Goal: Information Seeking & Learning: Learn about a topic

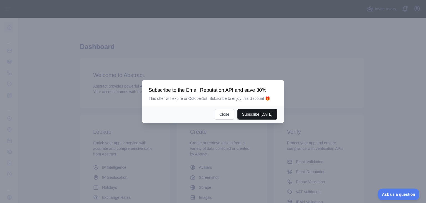
click at [260, 115] on button "Subscribe today" at bounding box center [258, 114] width 40 height 11
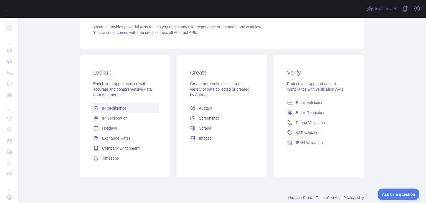
scroll to position [99, 0]
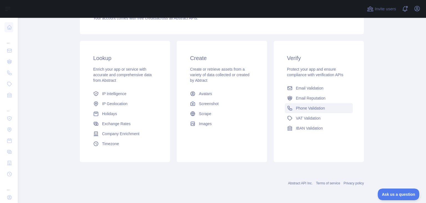
click at [304, 107] on span "Phone Validation" at bounding box center [310, 108] width 29 height 6
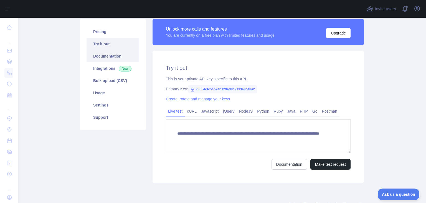
scroll to position [44, 0]
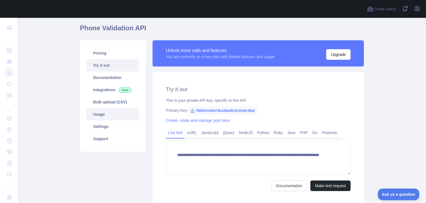
click at [99, 115] on link "Usage" at bounding box center [113, 114] width 53 height 12
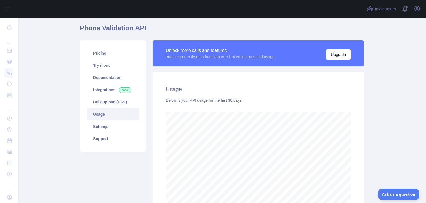
scroll to position [185, 408]
click at [113, 67] on link "Try it out" at bounding box center [113, 65] width 53 height 12
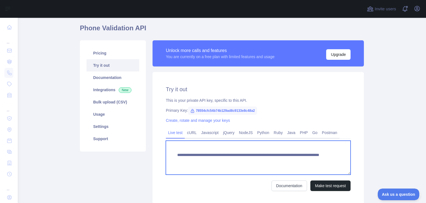
drag, startPoint x: 277, startPoint y: 160, endPoint x: 309, endPoint y: 162, distance: 32.0
click at [309, 162] on textarea "**********" at bounding box center [258, 157] width 185 height 34
paste textarea "**********"
drag, startPoint x: 278, startPoint y: 160, endPoint x: 276, endPoint y: 165, distance: 4.7
click at [278, 161] on textarea "**********" at bounding box center [258, 157] width 185 height 34
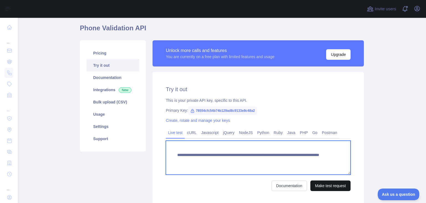
type textarea "**********"
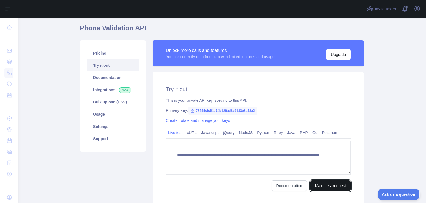
click at [318, 182] on button "Make test request" at bounding box center [331, 185] width 40 height 11
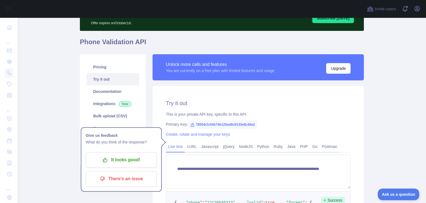
scroll to position [37, 0]
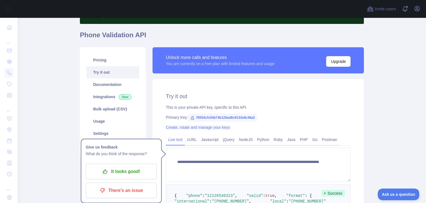
click at [186, 129] on link "Create, rotate and manage your keys" at bounding box center [198, 127] width 64 height 4
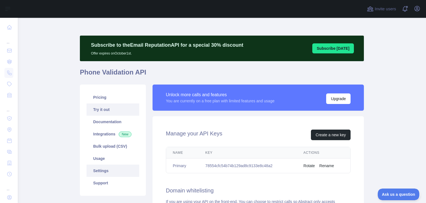
click at [118, 113] on link "Try it out" at bounding box center [113, 109] width 53 height 12
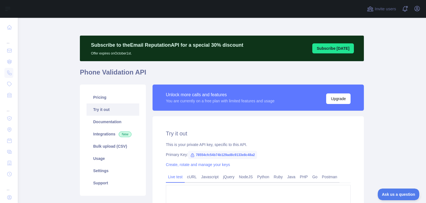
type textarea "**********"
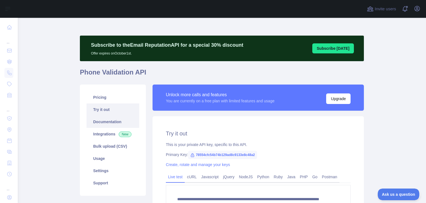
click at [122, 122] on link "Documentation" at bounding box center [113, 121] width 53 height 12
click at [102, 147] on link "Bulk upload (CSV)" at bounding box center [113, 146] width 53 height 12
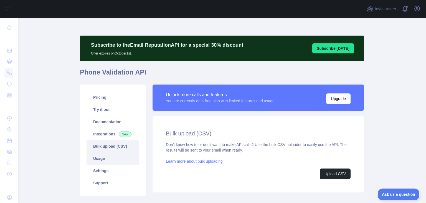
click at [102, 156] on link "Usage" at bounding box center [113, 158] width 53 height 12
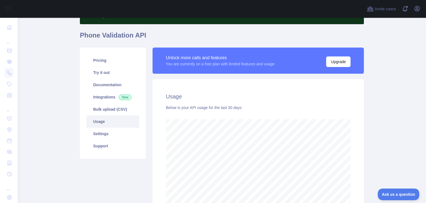
scroll to position [36, 0]
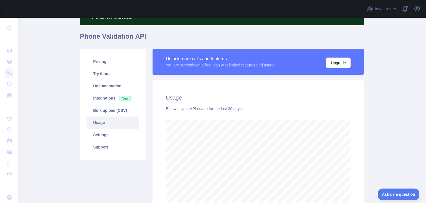
click at [121, 127] on link "Usage" at bounding box center [113, 122] width 53 height 12
click at [122, 124] on link "Usage" at bounding box center [113, 122] width 53 height 12
click at [115, 135] on link "Settings" at bounding box center [113, 134] width 53 height 12
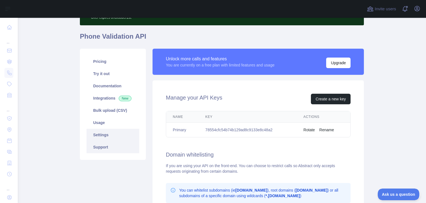
click at [118, 148] on link "Support" at bounding box center [113, 147] width 53 height 12
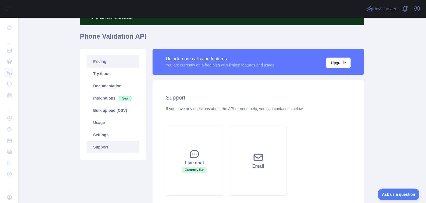
click at [124, 65] on link "Pricing" at bounding box center [113, 61] width 53 height 12
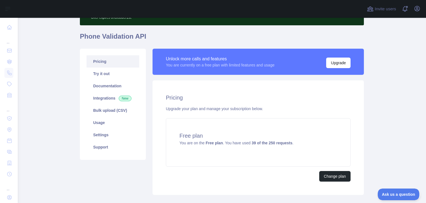
scroll to position [68, 0]
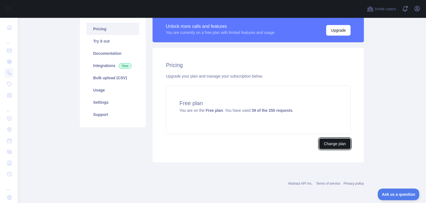
click at [330, 144] on button "Change plan" at bounding box center [334, 143] width 31 height 11
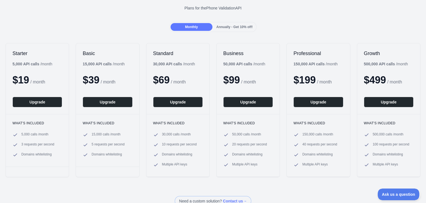
scroll to position [36, 0]
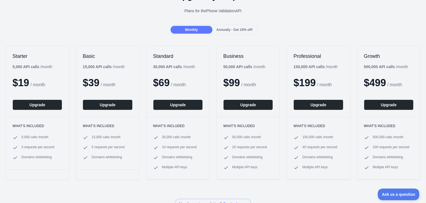
click at [230, 28] on span "Annually - Get 10% off!" at bounding box center [234, 30] width 36 height 4
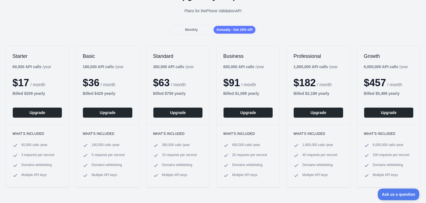
click at [198, 28] on span "Monthly" at bounding box center [191, 30] width 13 height 4
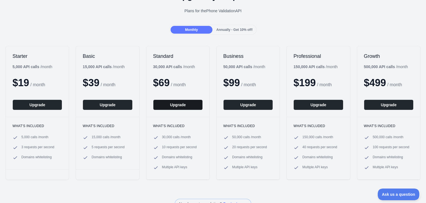
click at [164, 104] on button "Upgrade" at bounding box center [178, 104] width 50 height 11
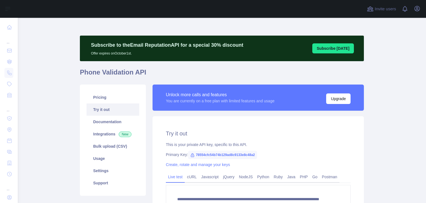
scroll to position [34, 0]
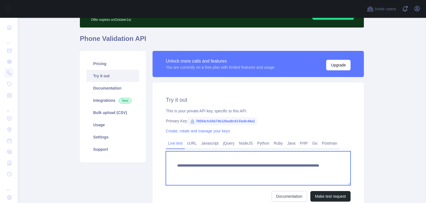
drag, startPoint x: 301, startPoint y: 168, endPoint x: 288, endPoint y: 168, distance: 13.0
click at [288, 168] on textarea "**********" at bounding box center [258, 168] width 185 height 34
click at [299, 173] on textarea "**********" at bounding box center [258, 168] width 185 height 34
drag, startPoint x: 301, startPoint y: 172, endPoint x: 277, endPoint y: 170, distance: 23.7
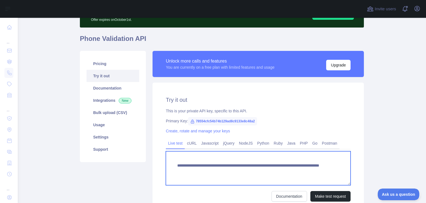
click at [277, 170] on textarea "**********" at bounding box center [258, 168] width 185 height 34
type textarea "**********"
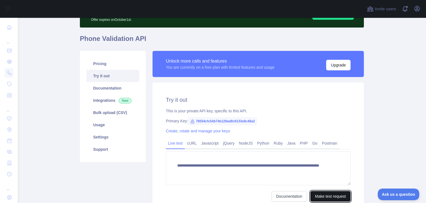
click at [329, 194] on button "Make test request" at bounding box center [331, 196] width 40 height 11
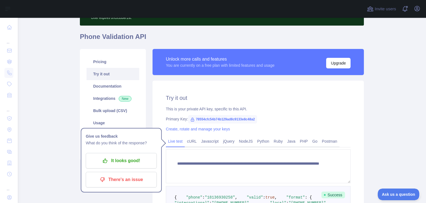
scroll to position [36, 0]
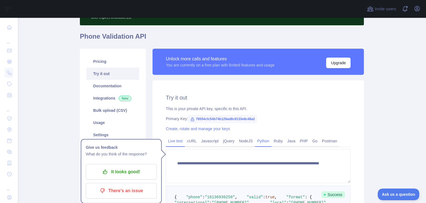
click at [264, 144] on link "Python" at bounding box center [263, 140] width 17 height 9
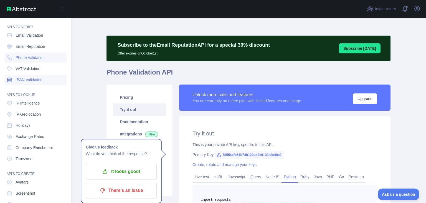
scroll to position [41, 0]
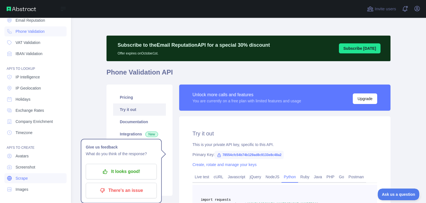
click at [34, 180] on link "Scrape" at bounding box center [35, 178] width 62 height 10
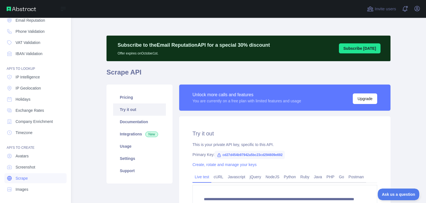
click at [41, 180] on link "Scrape" at bounding box center [35, 178] width 62 height 10
click at [35, 188] on link "Images" at bounding box center [35, 189] width 62 height 10
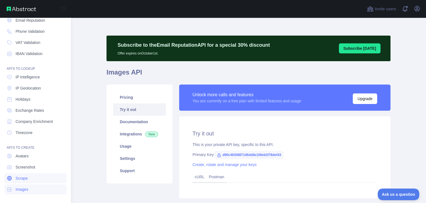
click at [39, 176] on link "Scrape" at bounding box center [35, 178] width 62 height 10
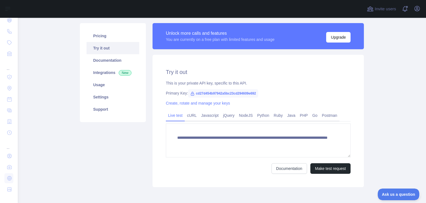
scroll to position [85, 0]
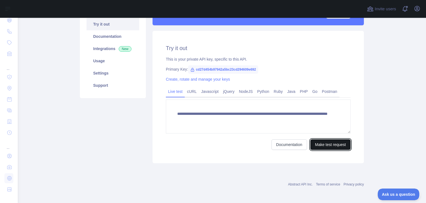
click at [317, 142] on button "Make test request" at bounding box center [331, 144] width 40 height 11
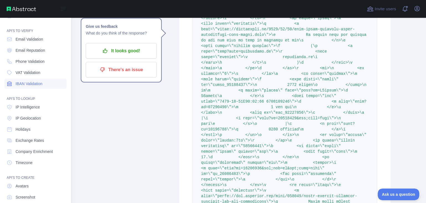
scroll to position [0, 0]
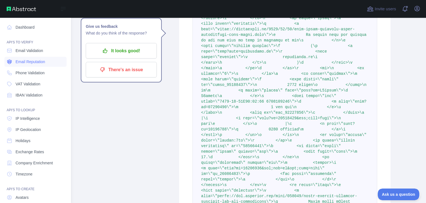
click at [34, 63] on span "Email Reputation" at bounding box center [31, 62] width 30 height 6
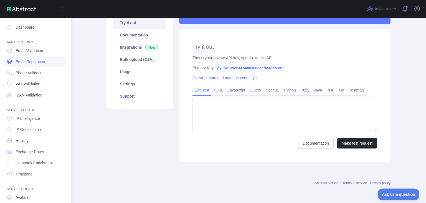
type textarea "**********"
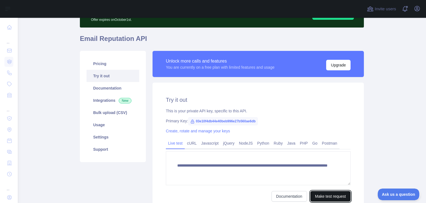
click at [321, 194] on button "Make test request" at bounding box center [331, 196] width 40 height 11
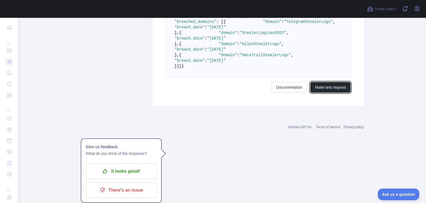
scroll to position [505, 0]
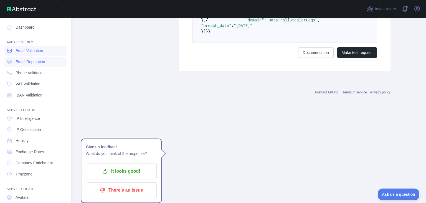
click at [42, 52] on span "Email Validation" at bounding box center [29, 51] width 27 height 6
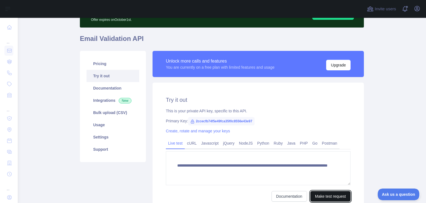
click at [321, 193] on button "Make test request" at bounding box center [331, 196] width 40 height 11
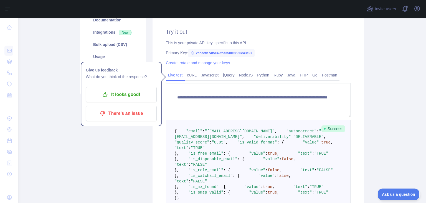
scroll to position [0, 0]
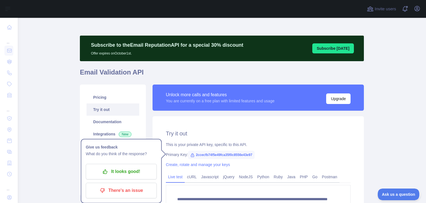
click at [213, 155] on span "2ccecfb74f5e49fca35f0c8556e43e97" at bounding box center [221, 154] width 67 height 8
click at [214, 155] on span "2ccecfb74f5e49fca35f0c8556e43e97" at bounding box center [221, 154] width 67 height 8
copy span "2ccecfb74f5e49fca35f0c8556e43e97"
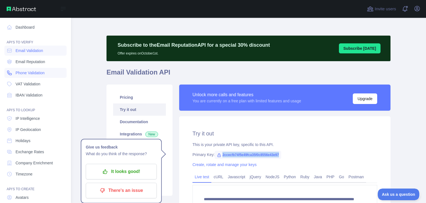
click at [35, 74] on span "Phone Validation" at bounding box center [30, 73] width 29 height 6
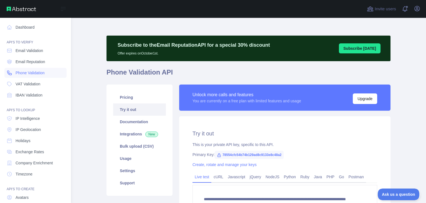
click at [38, 74] on span "Phone Validation" at bounding box center [30, 73] width 29 height 6
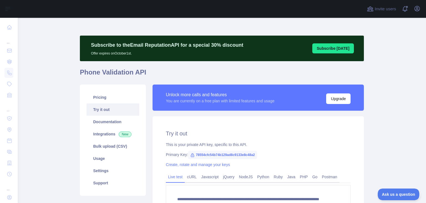
click at [240, 153] on span "78554cfc54b74b129ad8c9133e8c48a2" at bounding box center [222, 154] width 69 height 8
copy span "78554cfc54b74b129ad8c9133e8c48a2"
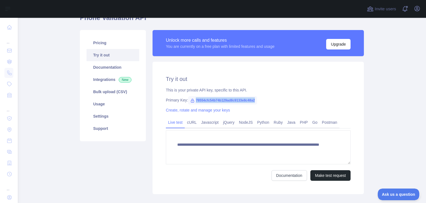
scroll to position [72, 0]
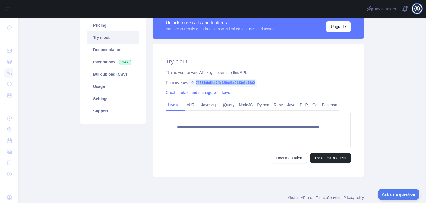
click at [419, 9] on icon "button" at bounding box center [417, 8] width 7 height 7
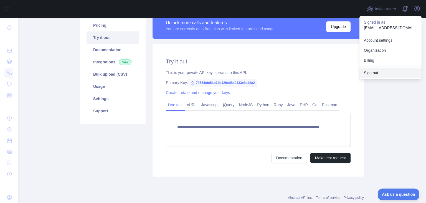
click at [380, 75] on button "Sign out" at bounding box center [391, 73] width 62 height 10
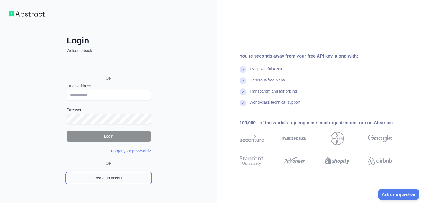
click at [78, 179] on link "Create an account" at bounding box center [109, 177] width 84 height 11
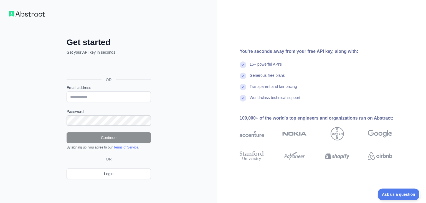
click at [122, 69] on div "Sign in with Google. Opens in new tab" at bounding box center [108, 67] width 83 height 12
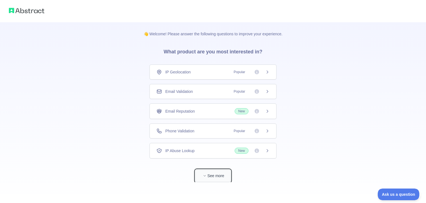
click at [219, 175] on button "See more" at bounding box center [213, 175] width 36 height 12
click at [234, 129] on span "Popular" at bounding box center [240, 131] width 18 height 6
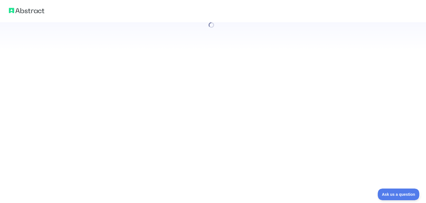
click at [270, 129] on div at bounding box center [213, 101] width 426 height 203
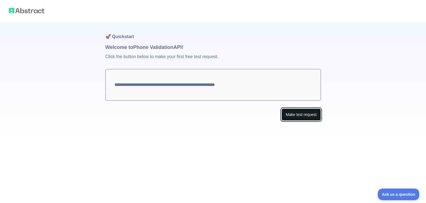
click at [292, 117] on button "Make test request" at bounding box center [301, 114] width 39 height 12
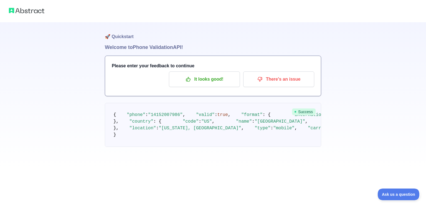
scroll to position [16, 0]
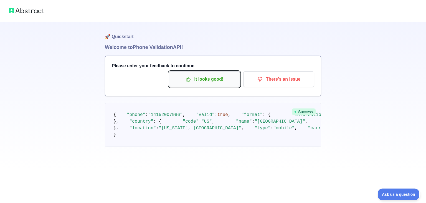
click at [217, 74] on p "It looks good!" at bounding box center [204, 78] width 63 height 9
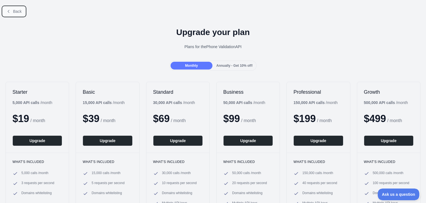
click at [16, 11] on span "Back" at bounding box center [17, 11] width 9 height 4
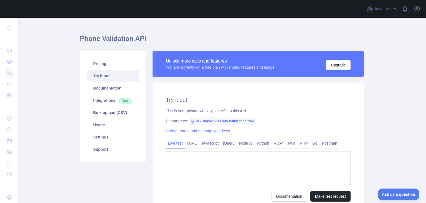
type textarea "**********"
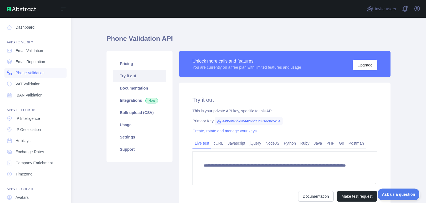
click at [36, 72] on span "Phone Validation" at bounding box center [30, 73] width 29 height 6
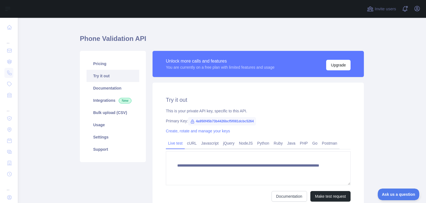
click at [217, 119] on span "4a950f45b73b4426bcf5f081dcbc5264" at bounding box center [222, 121] width 68 height 8
click at [216, 119] on span "4a950f45b73b4426bcf5f081dcbc5264" at bounding box center [222, 121] width 68 height 8
copy span "4a950f45b73b4426bcf5f081dcbc5264"
click at [350, 64] on div "Unlock more calls and features You are currently on a free plan with limited fe…" at bounding box center [258, 64] width 211 height 26
click at [340, 65] on button "Upgrade" at bounding box center [338, 65] width 24 height 11
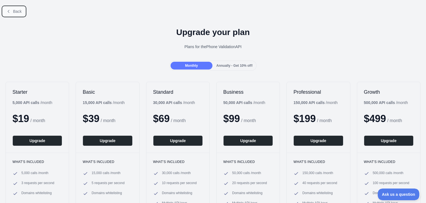
click at [11, 13] on button "Back" at bounding box center [14, 11] width 22 height 9
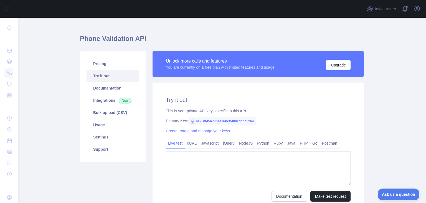
type textarea "**********"
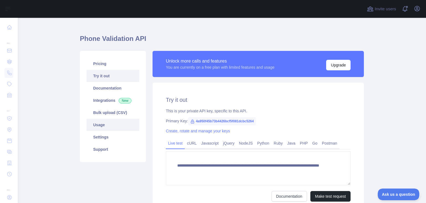
click at [110, 123] on link "Usage" at bounding box center [113, 124] width 53 height 12
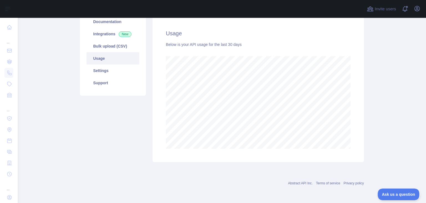
scroll to position [2, 0]
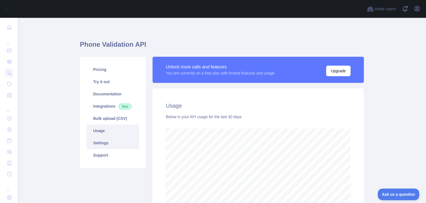
click at [105, 143] on link "Settings" at bounding box center [113, 143] width 53 height 12
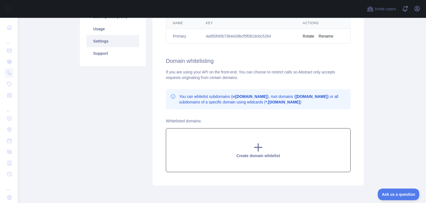
scroll to position [19, 0]
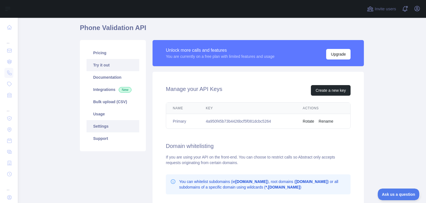
click at [111, 59] on link "Try it out" at bounding box center [113, 65] width 53 height 12
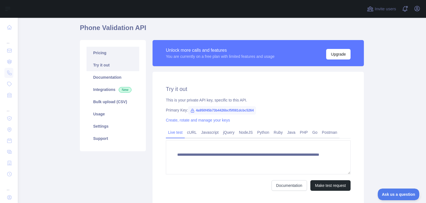
click at [109, 53] on link "Pricing" at bounding box center [113, 53] width 53 height 12
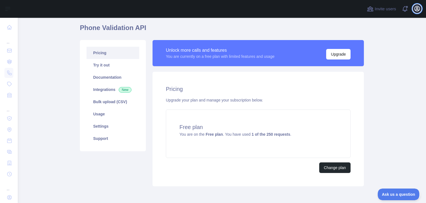
click at [419, 9] on icon "button" at bounding box center [417, 8] width 7 height 7
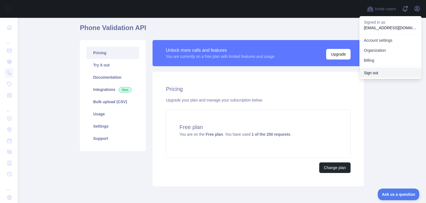
click at [383, 73] on button "Sign out" at bounding box center [391, 73] width 62 height 10
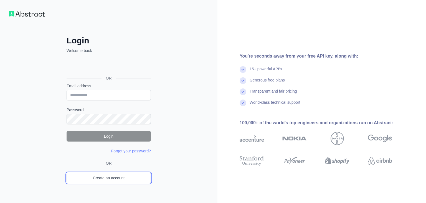
click at [107, 180] on link "Create an account" at bounding box center [109, 177] width 84 height 11
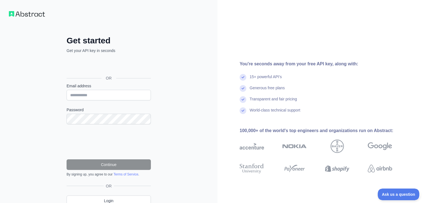
click at [115, 66] on div "Sign in with Google. Opens in new tab" at bounding box center [108, 65] width 83 height 12
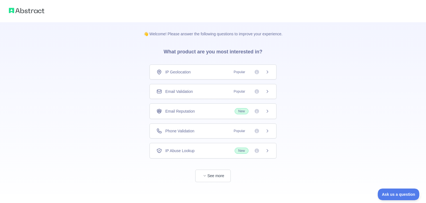
scroll to position [0, 0]
click at [206, 129] on div "Phone Validation Popular" at bounding box center [213, 131] width 113 height 6
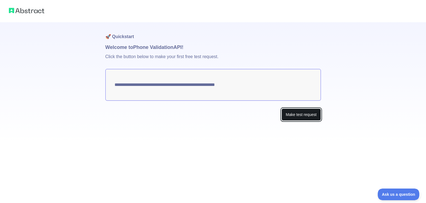
click at [290, 117] on button "Make test request" at bounding box center [301, 114] width 39 height 12
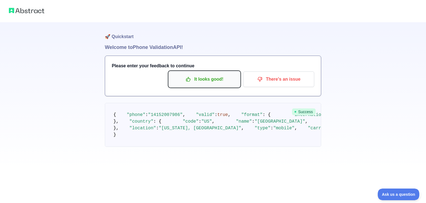
click at [203, 85] on button "It looks good!" at bounding box center [204, 79] width 71 height 16
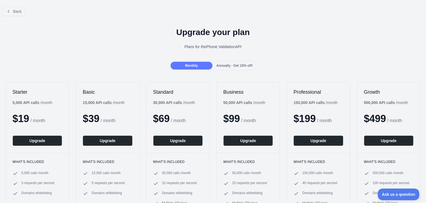
drag, startPoint x: 13, startPoint y: 16, endPoint x: 18, endPoint y: 19, distance: 6.1
click at [14, 17] on div "Back" at bounding box center [213, 11] width 426 height 18
click at [11, 13] on button "Back" at bounding box center [14, 11] width 22 height 9
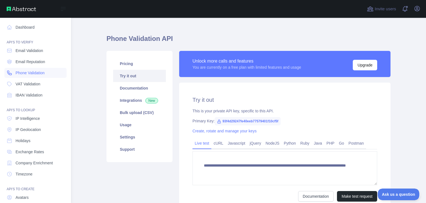
click at [35, 73] on span "Phone Validation" at bounding box center [30, 73] width 29 height 6
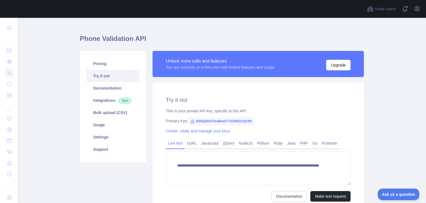
click at [206, 122] on span "93f4d29247fe40eeb77579401f10cf5f" at bounding box center [221, 121] width 66 height 8
copy span "93f4d29247fe40eeb77579401f10cf5f"
click at [416, 8] on icon "button" at bounding box center [417, 8] width 7 height 7
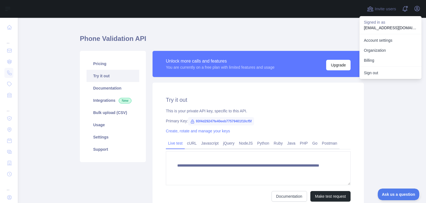
click at [377, 77] on div "Sign out" at bounding box center [391, 72] width 62 height 12
click at [378, 73] on button "Sign out" at bounding box center [391, 73] width 62 height 10
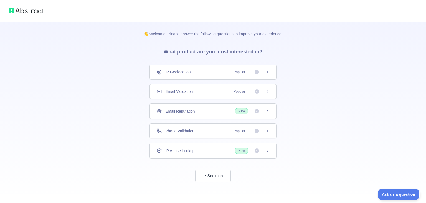
click at [194, 128] on div "Phone Validation Popular" at bounding box center [213, 131] width 113 height 6
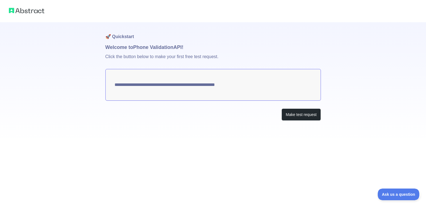
click at [302, 123] on div "**********" at bounding box center [213, 82] width 216 height 120
click at [299, 114] on button "Make test request" at bounding box center [301, 114] width 39 height 12
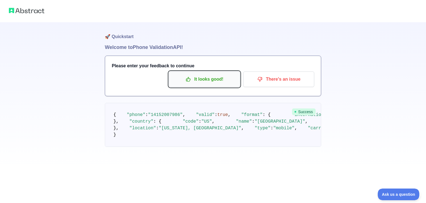
click at [208, 78] on p "It looks good!" at bounding box center [204, 78] width 63 height 9
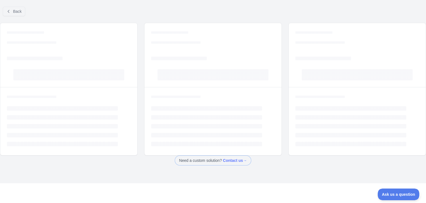
scroll to position [8, 0]
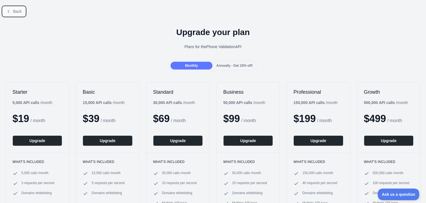
click at [8, 10] on icon at bounding box center [8, 11] width 4 height 4
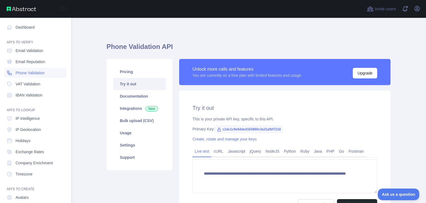
click at [35, 75] on span "Phone Validation" at bounding box center [30, 73] width 29 height 6
click at [53, 74] on link "Phone Validation" at bounding box center [35, 73] width 62 height 10
type textarea "**********"
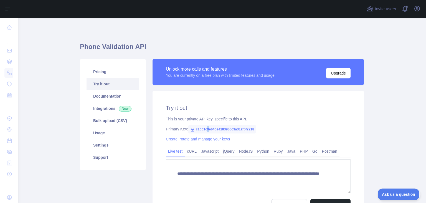
click at [206, 130] on span "c1dc1c9e64de4183960c3a31afbf7218" at bounding box center [222, 129] width 68 height 8
copy span "c1dc1c9e64de4183960c3a31afbf7218"
click at [414, 8] on button "Open user menu" at bounding box center [417, 8] width 9 height 9
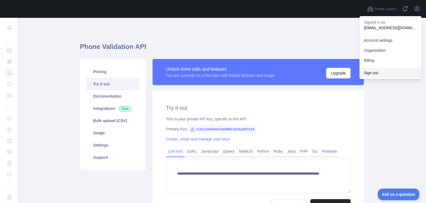
click at [385, 70] on button "Sign out" at bounding box center [391, 73] width 62 height 10
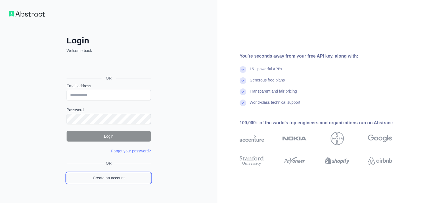
click at [102, 176] on link "Create an account" at bounding box center [109, 177] width 84 height 11
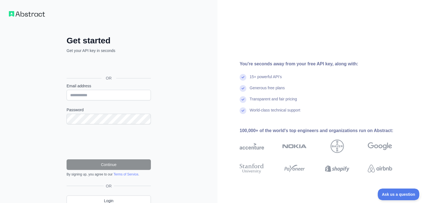
click at [99, 67] on div "Sign in with Google. Opens in new tab" at bounding box center [108, 65] width 83 height 12
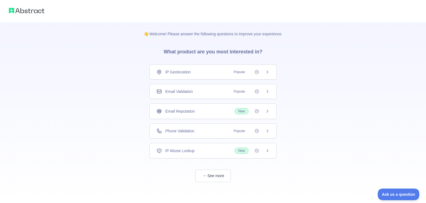
click at [229, 128] on div "Phone Validation Popular" at bounding box center [213, 131] width 113 height 6
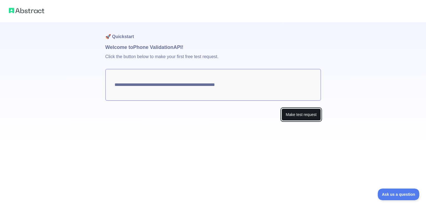
drag, startPoint x: 288, startPoint y: 118, endPoint x: 285, endPoint y: 116, distance: 3.8
click at [288, 117] on button "Make test request" at bounding box center [301, 114] width 39 height 12
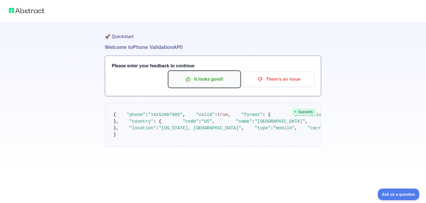
click at [212, 86] on button "It looks good!" at bounding box center [204, 79] width 71 height 16
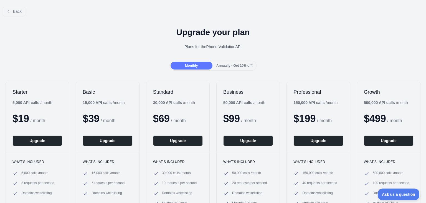
click at [13, 4] on div "Back" at bounding box center [213, 11] width 426 height 18
click at [19, 10] on span "Back" at bounding box center [17, 11] width 9 height 4
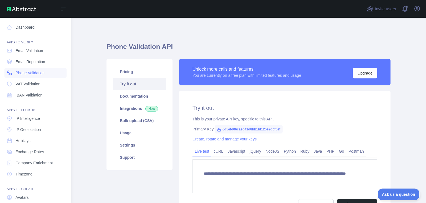
click at [37, 72] on span "Phone Validation" at bounding box center [30, 73] width 29 height 6
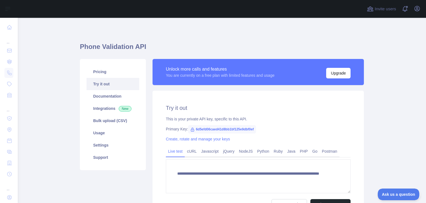
click at [227, 130] on span "6d5efd06caed41d8bb1bf125e9dbf0ef" at bounding box center [222, 129] width 68 height 8
copy span "6d5efd06caed41d8bb1bf125e9dbf0ef"
